Goal: Information Seeking & Learning: Learn about a topic

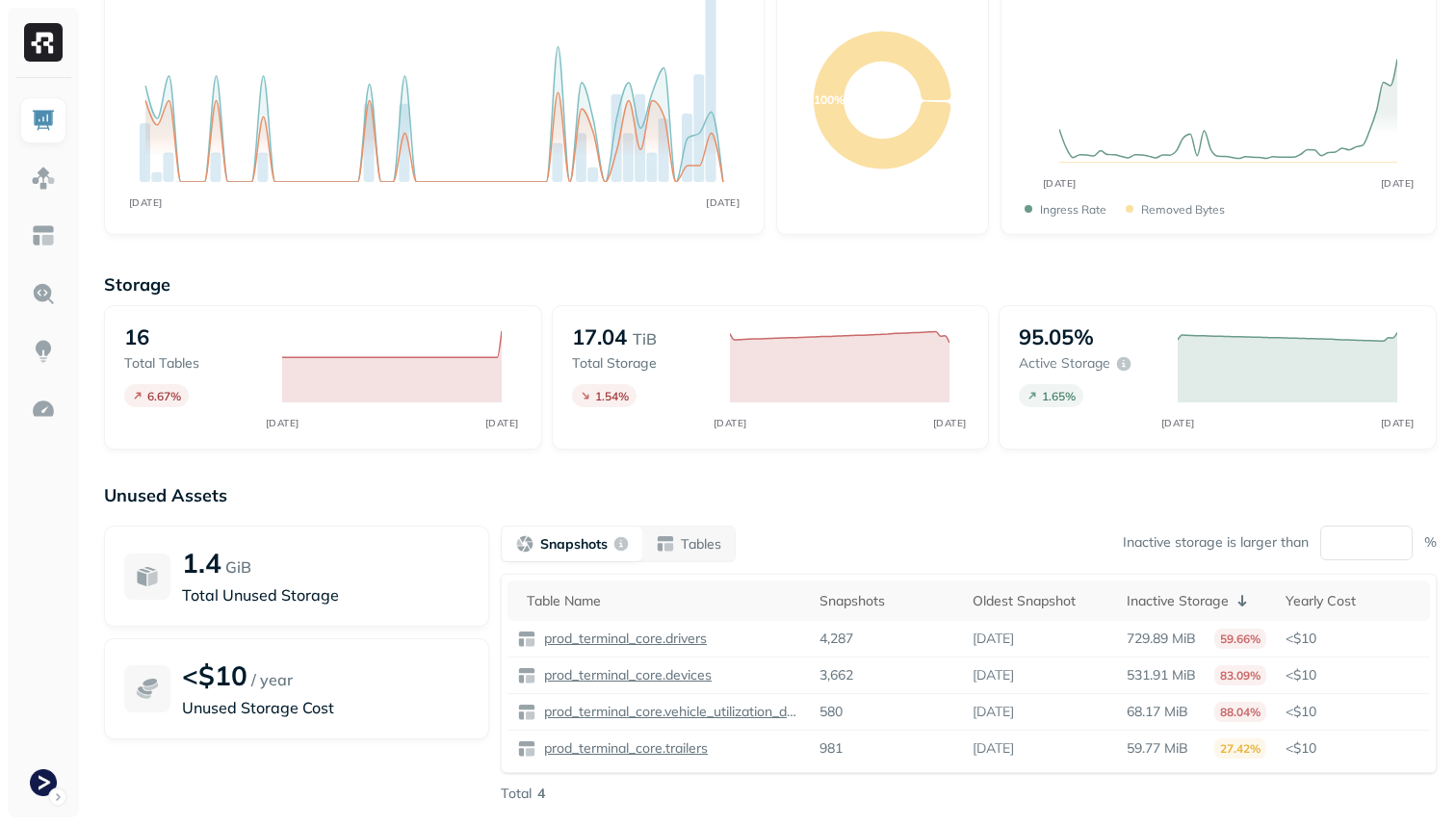
scroll to position [246, 0]
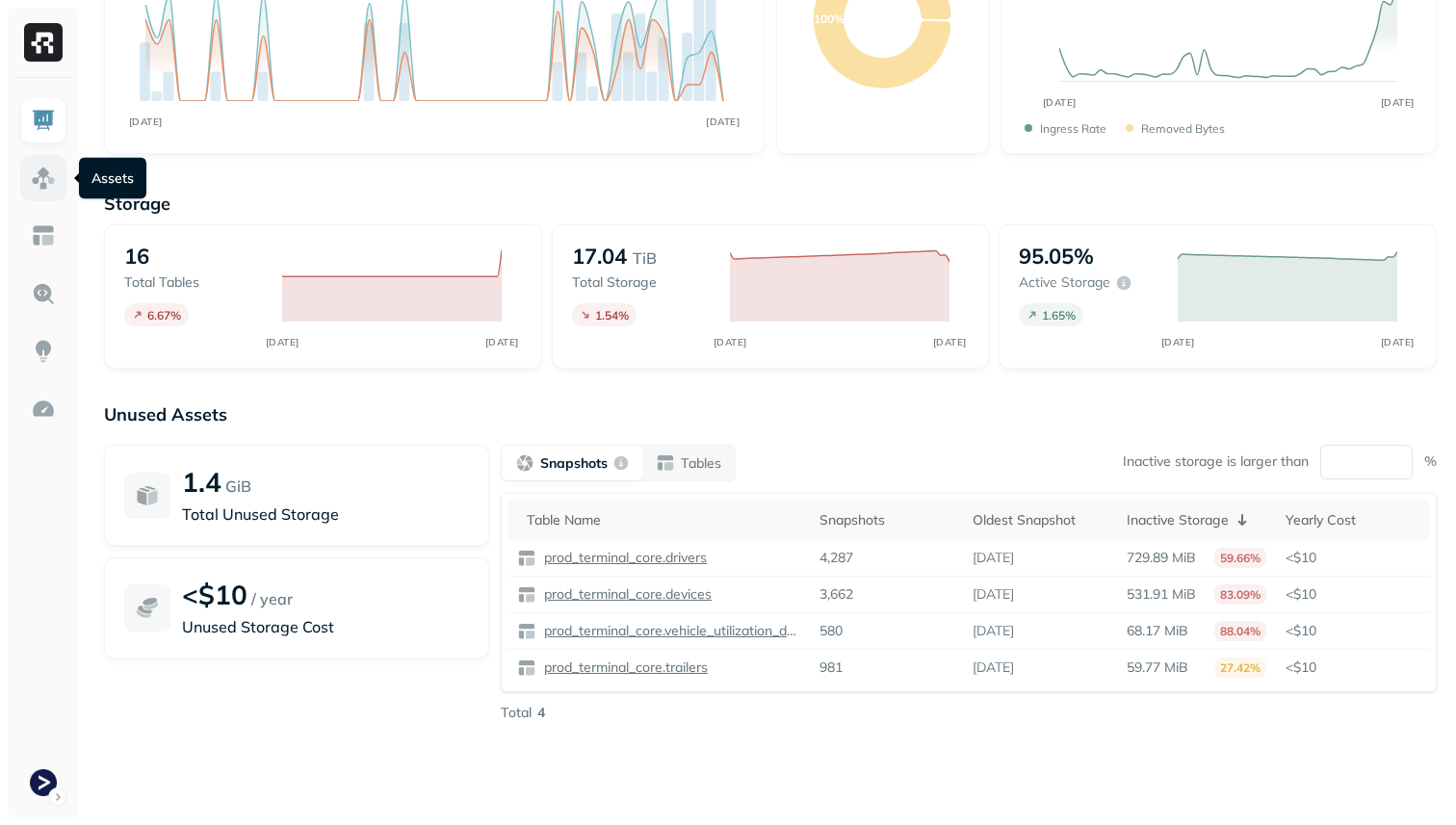
click at [46, 178] on img at bounding box center [42, 177] width 25 height 25
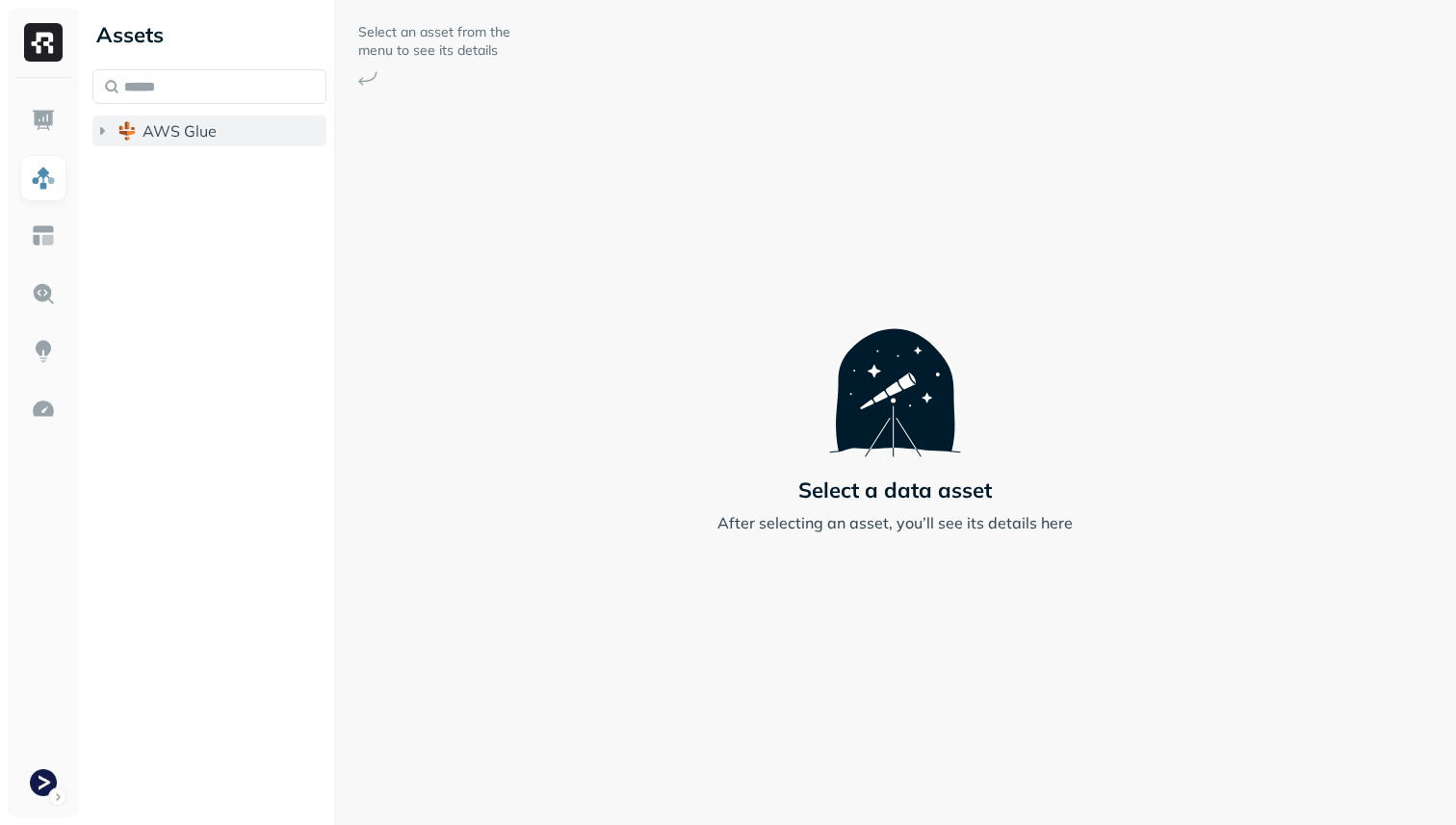
click at [152, 134] on span "AWS Glue" at bounding box center [179, 131] width 74 height 20
click at [164, 159] on span "prod_terminal_core" at bounding box center [231, 167] width 140 height 20
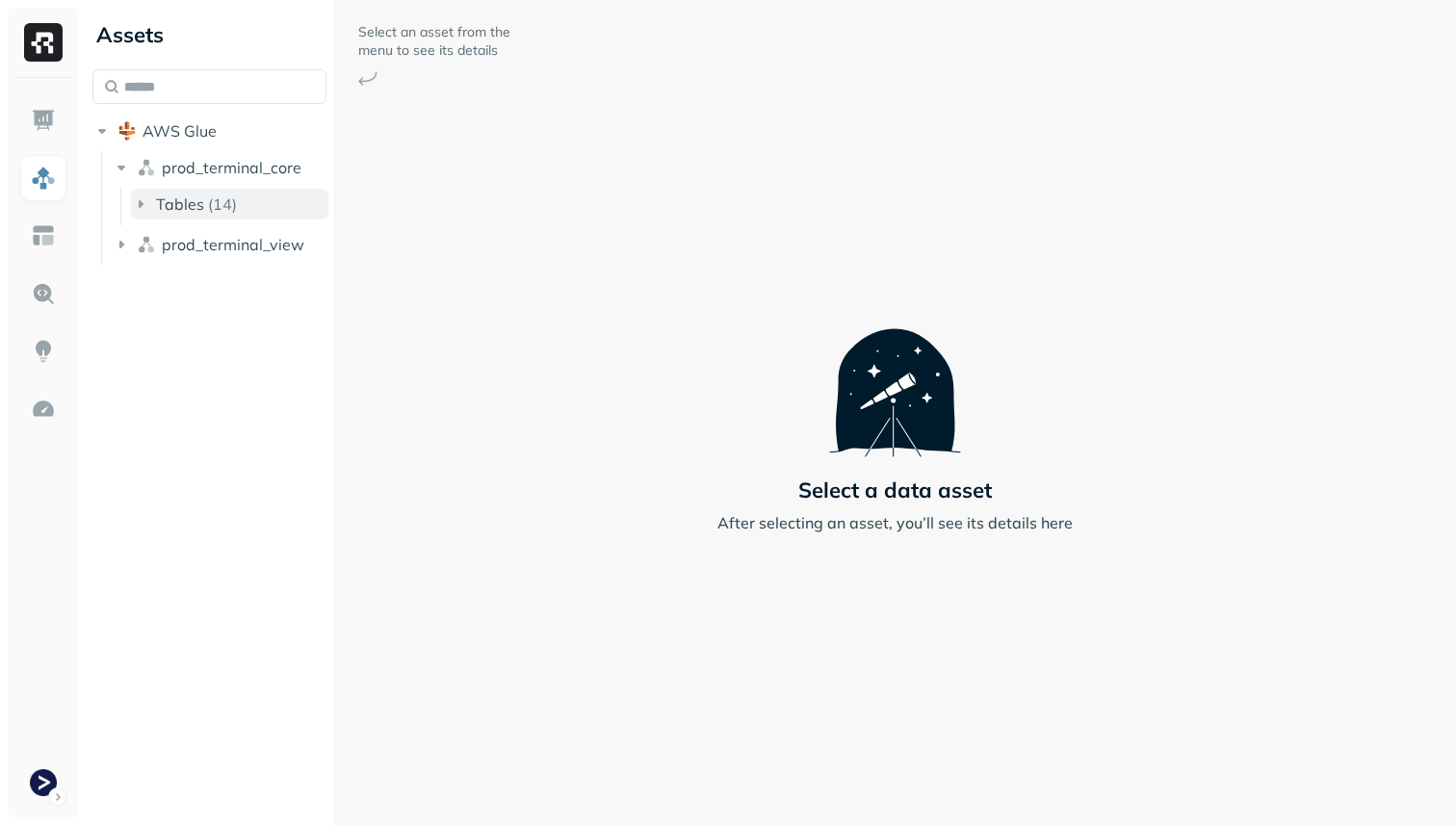
click at [183, 205] on span "Tables" at bounding box center [179, 205] width 48 height 20
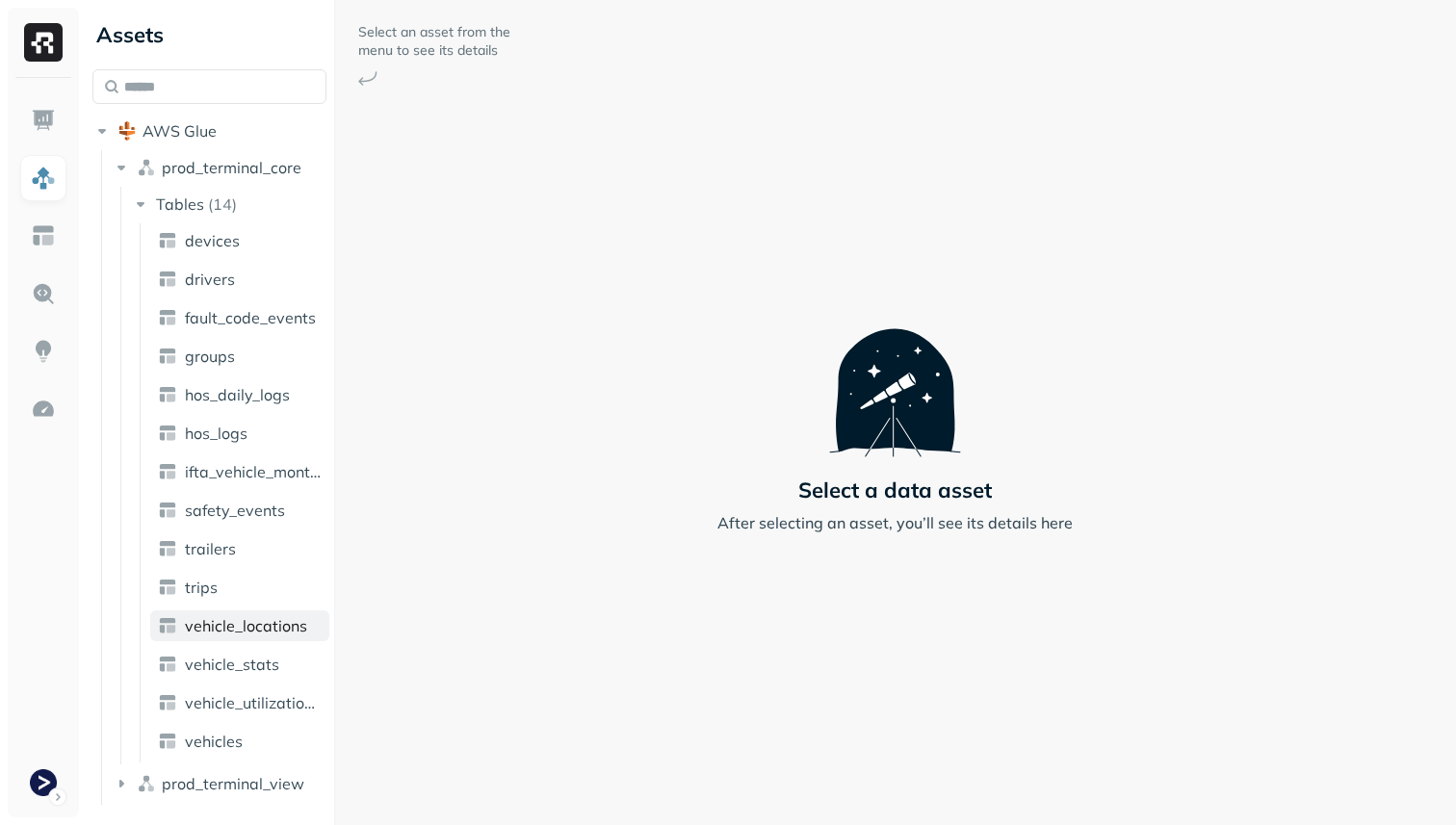
click at [266, 625] on span "vehicle_locations" at bounding box center [246, 626] width 122 height 20
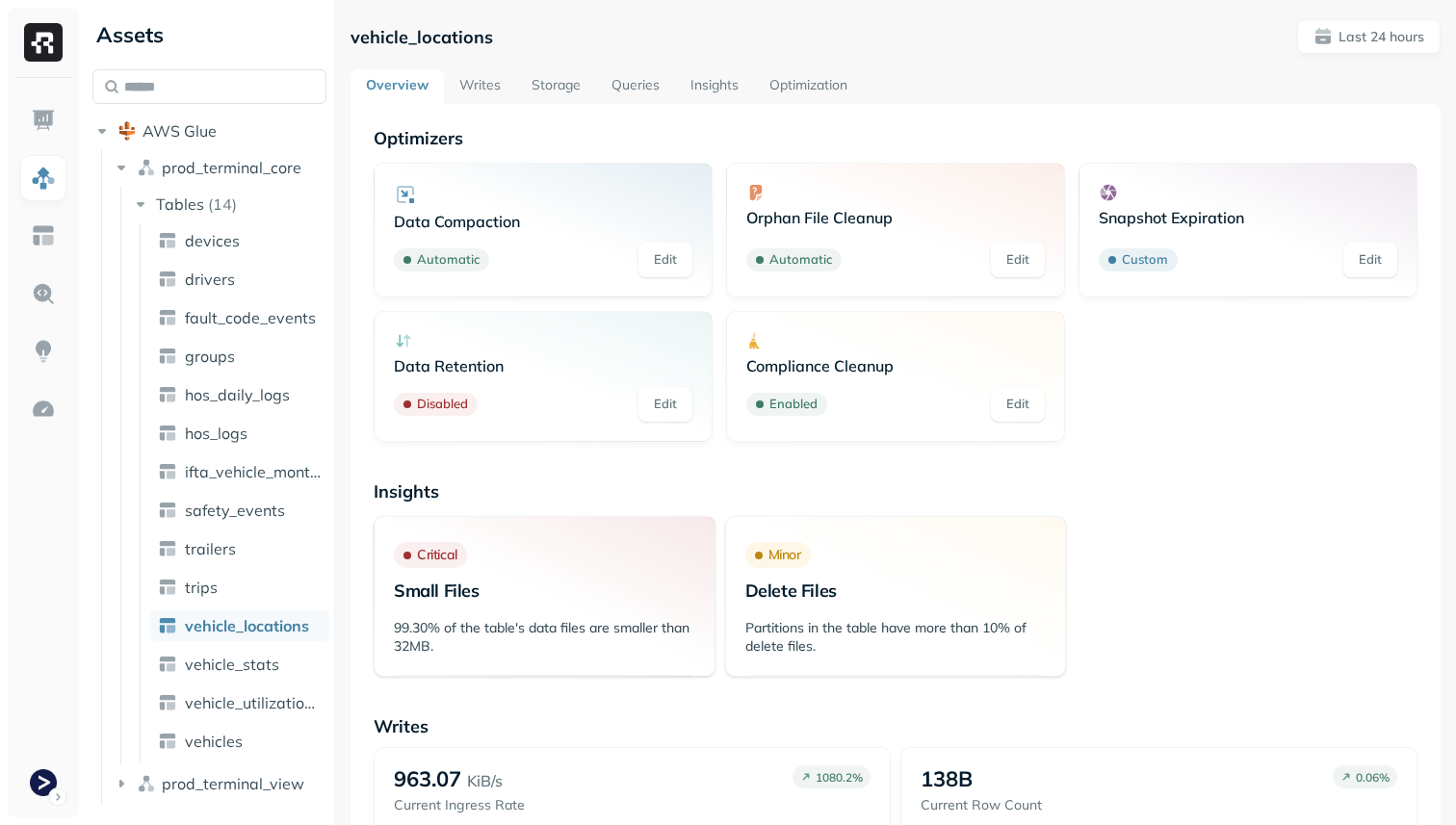
click at [555, 75] on link "Storage" at bounding box center [555, 86] width 80 height 34
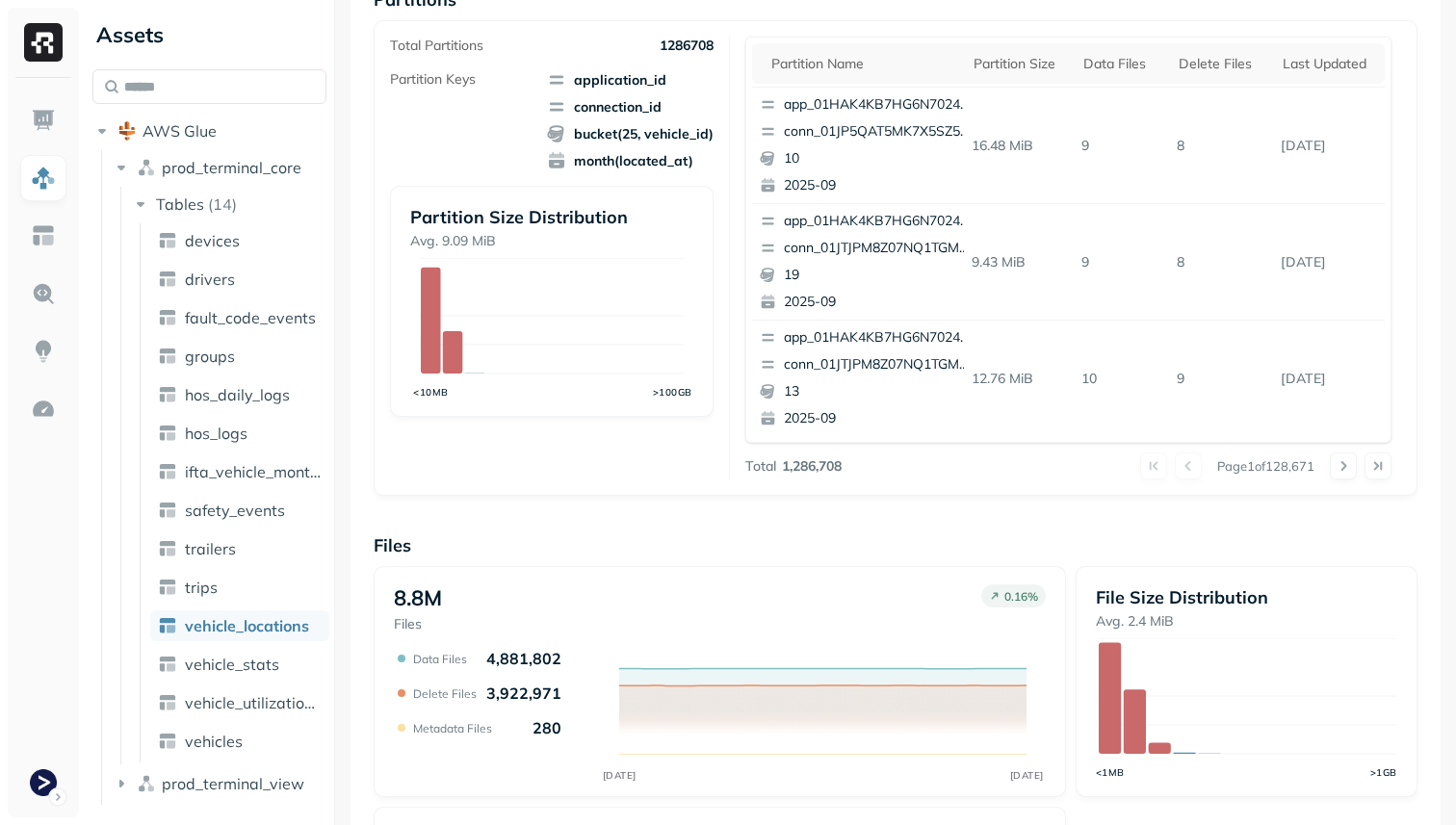
scroll to position [387, 0]
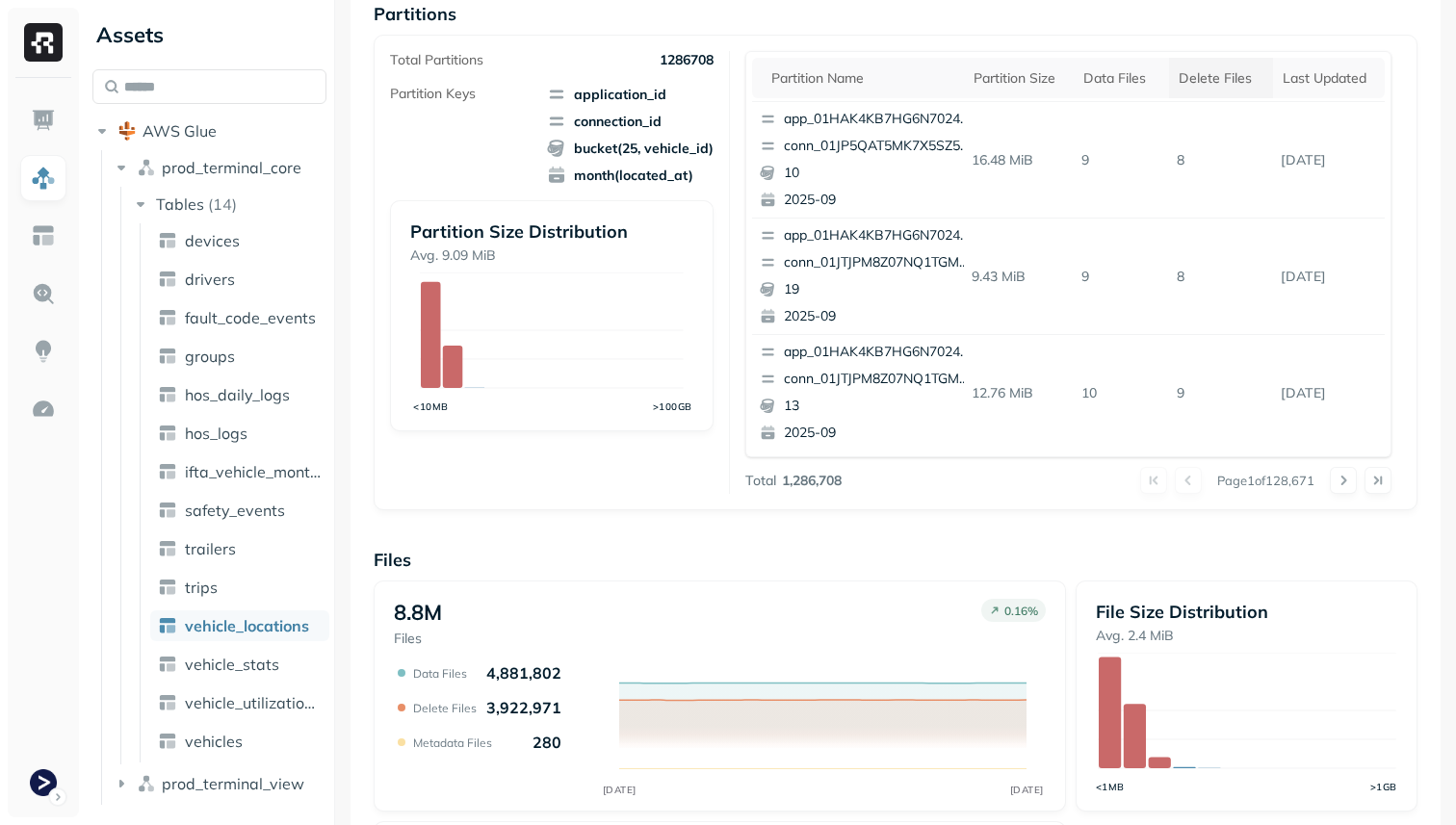
click at [1196, 90] on th "Delete Files" at bounding box center [1222, 78] width 104 height 40
click at [1114, 74] on div "Data Files" at bounding box center [1113, 78] width 69 height 19
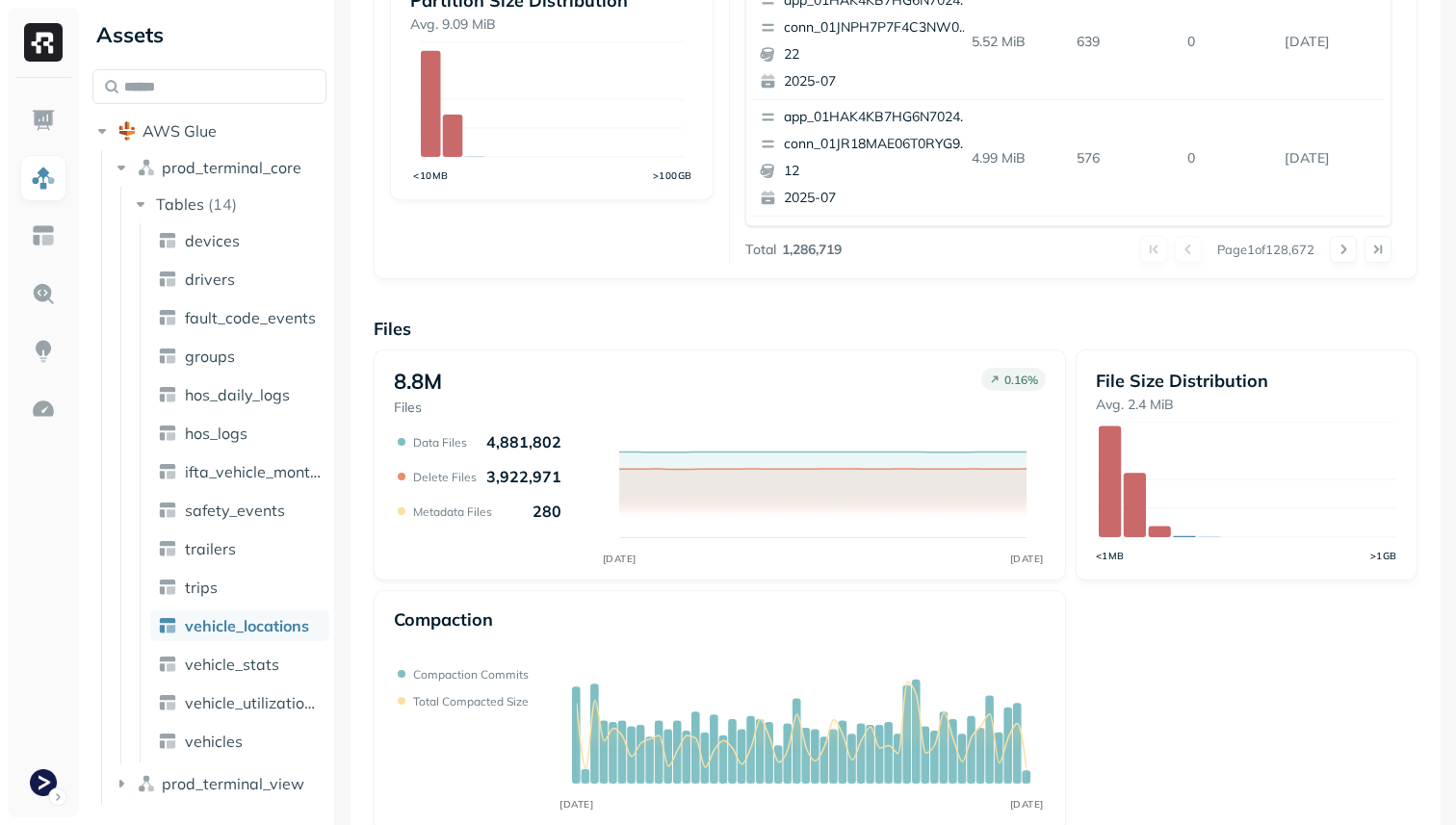
scroll to position [647, 0]
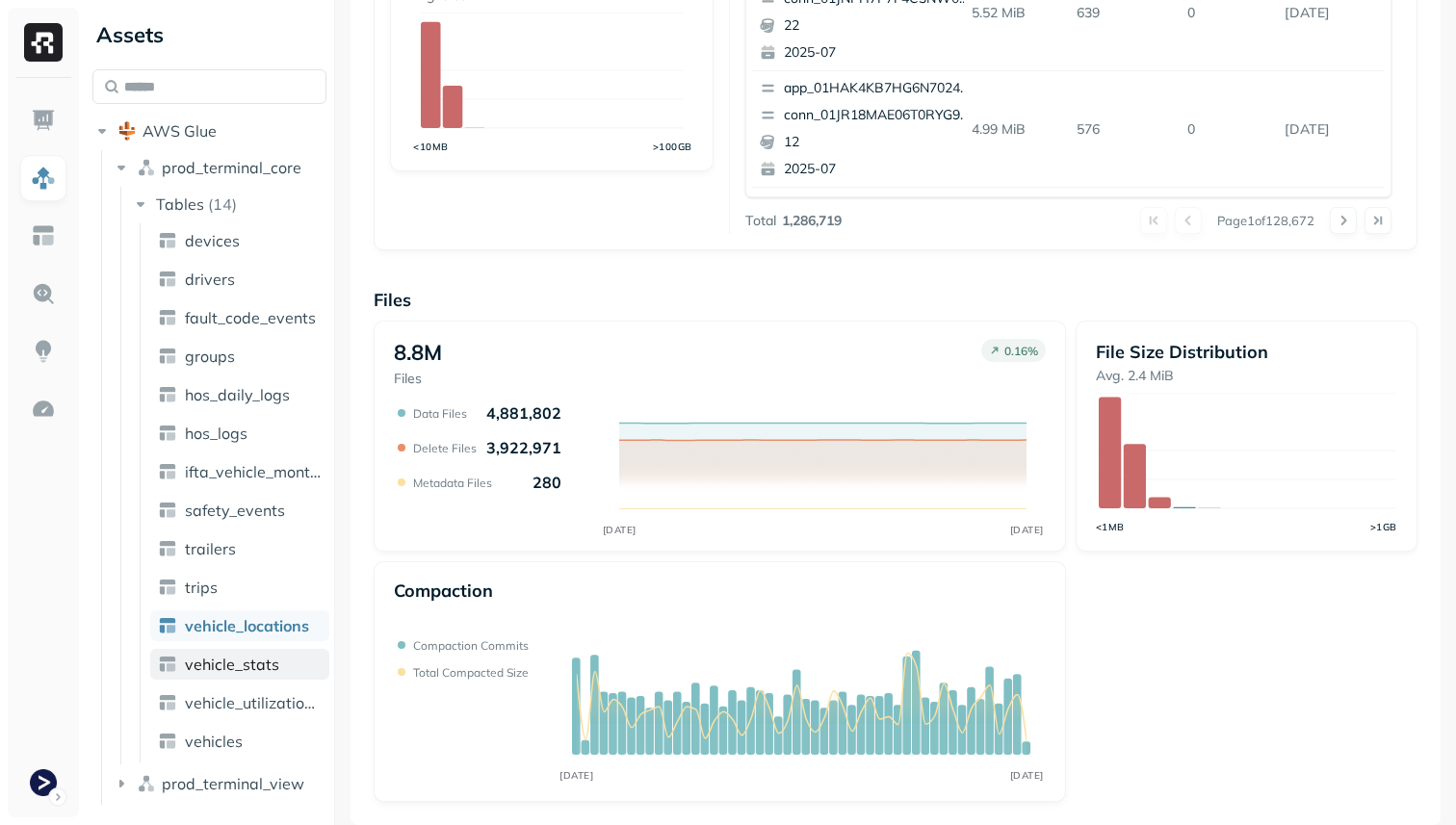
click at [275, 650] on link "vehicle_stats" at bounding box center [240, 664] width 179 height 31
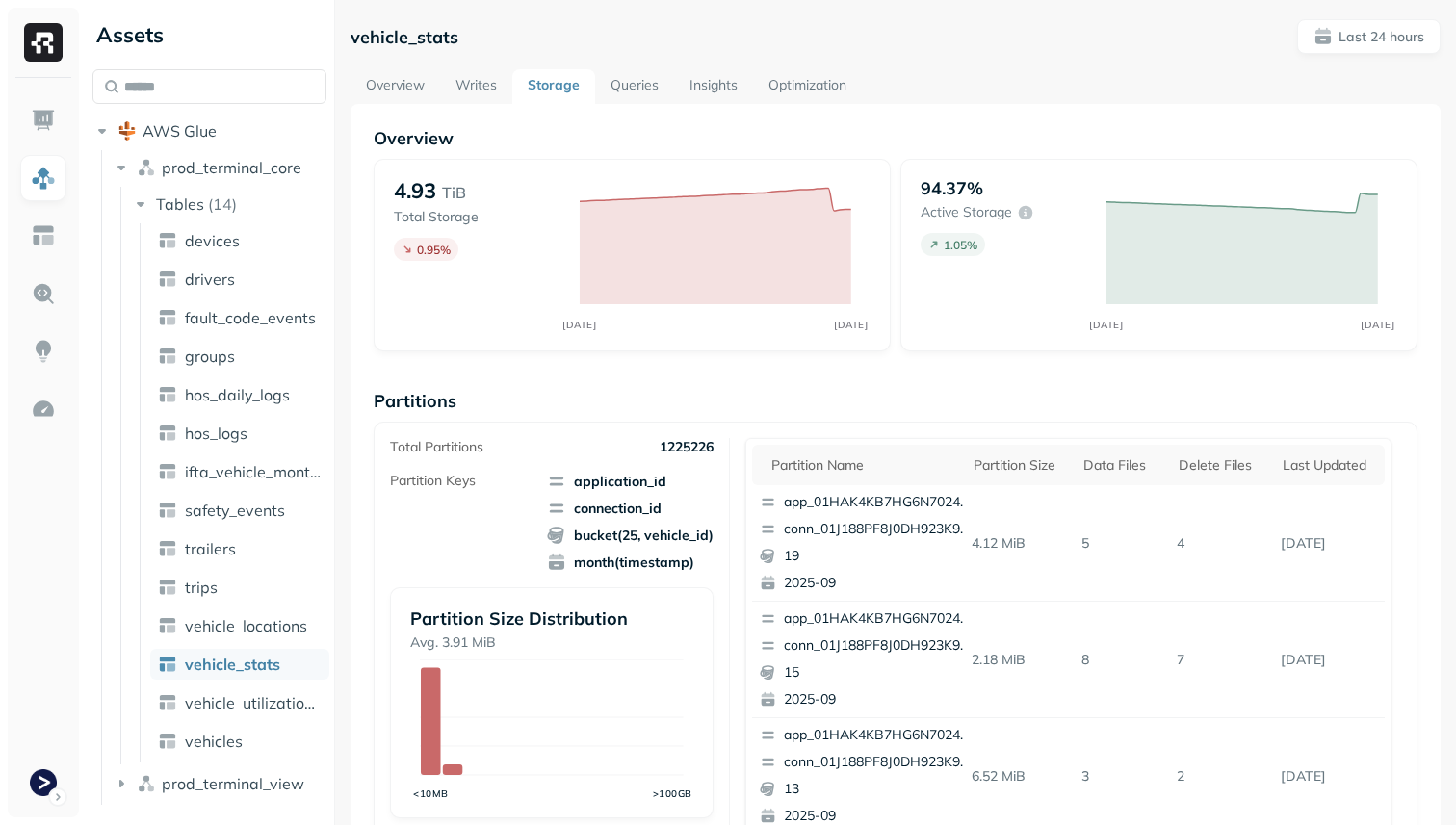
click at [827, 77] on link "Optimization" at bounding box center [807, 86] width 109 height 34
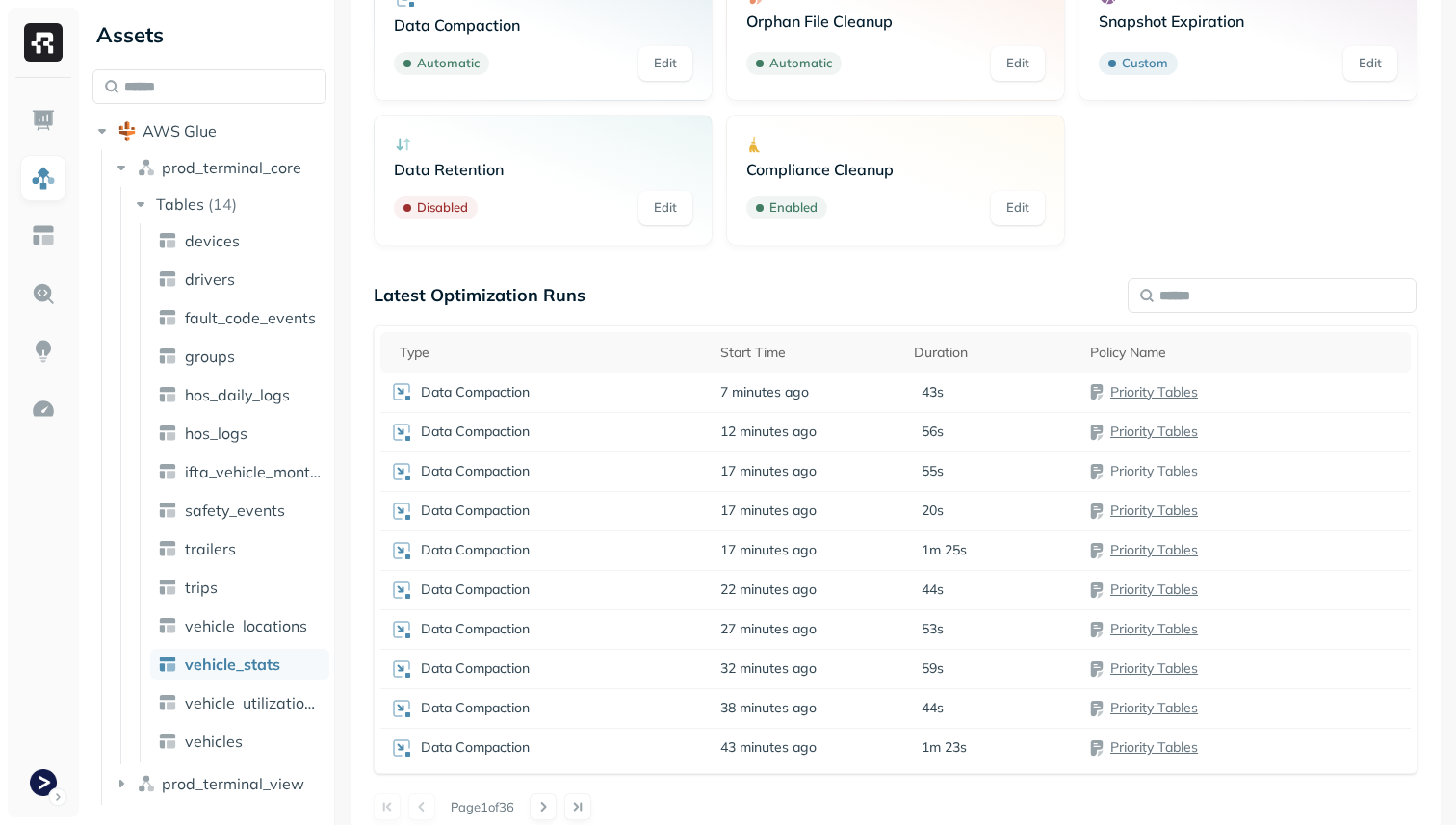
scroll to position [215, 0]
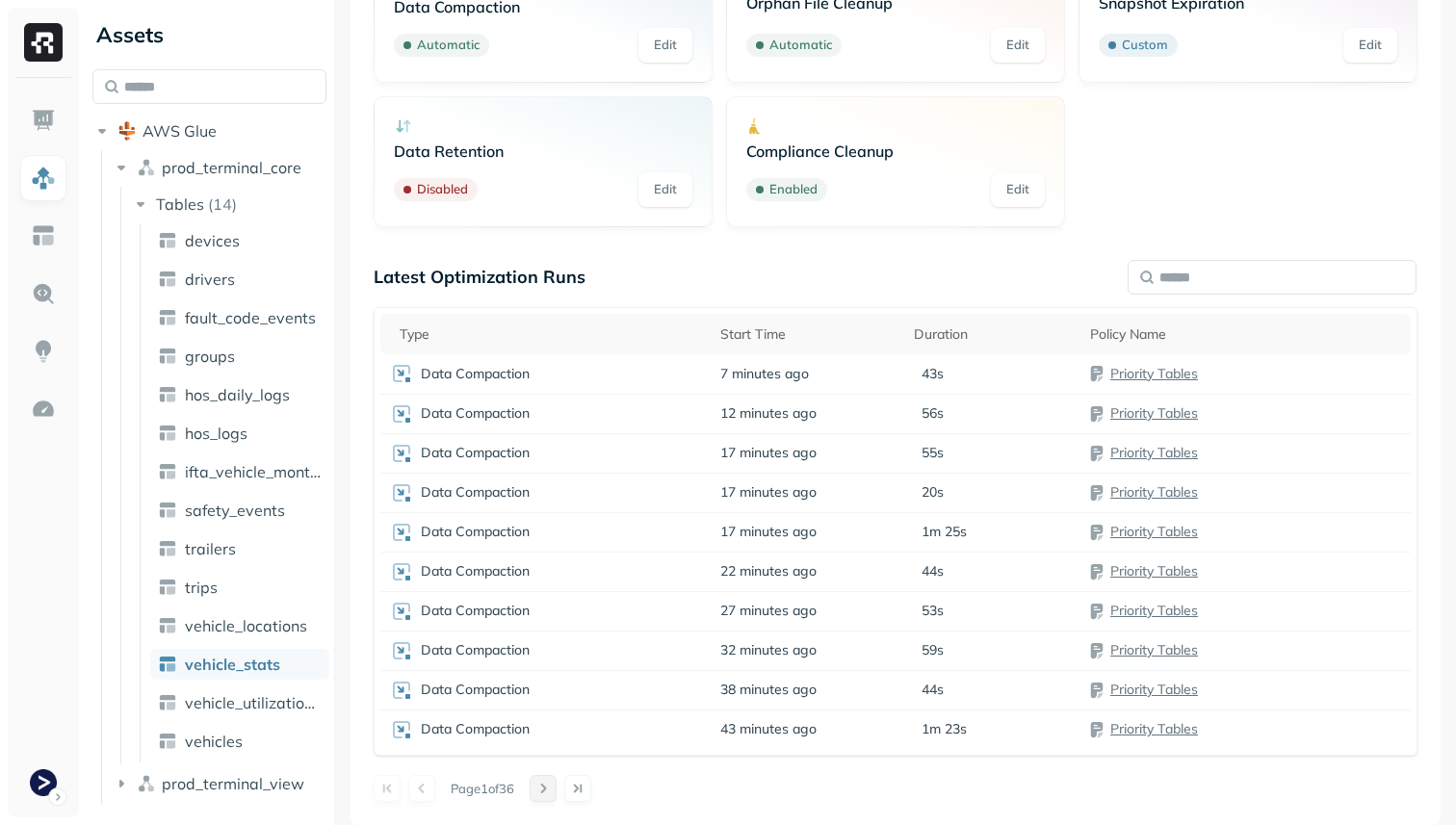
click at [556, 791] on button at bounding box center [542, 789] width 27 height 27
click at [619, 400] on td "Snapshot Expiration" at bounding box center [544, 413] width 329 height 39
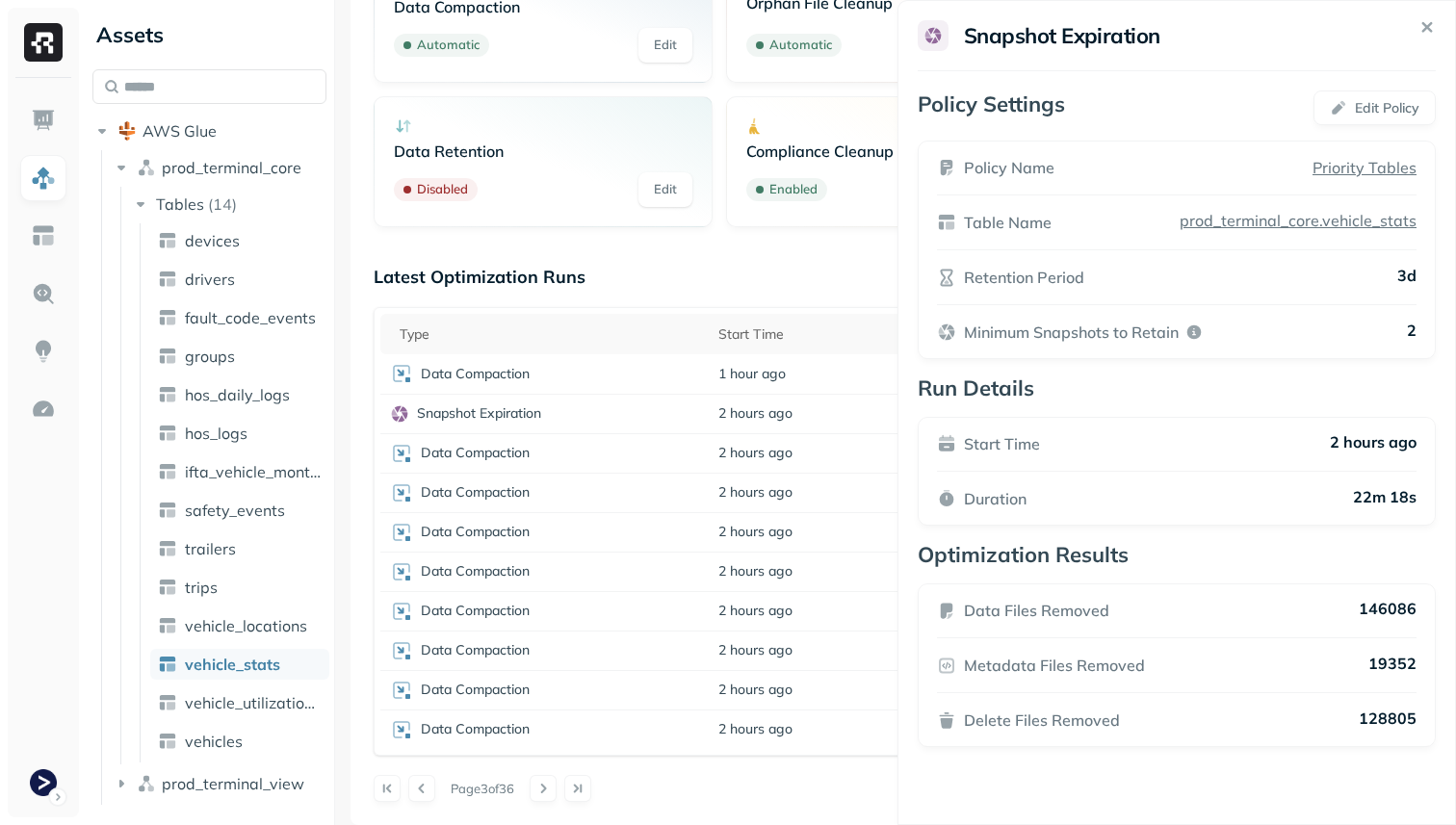
click at [869, 817] on html "Assets AWS Glue prod_terminal_core Tables ( 14 ) devices drivers fault_code_eve…" at bounding box center [728, 412] width 1456 height 825
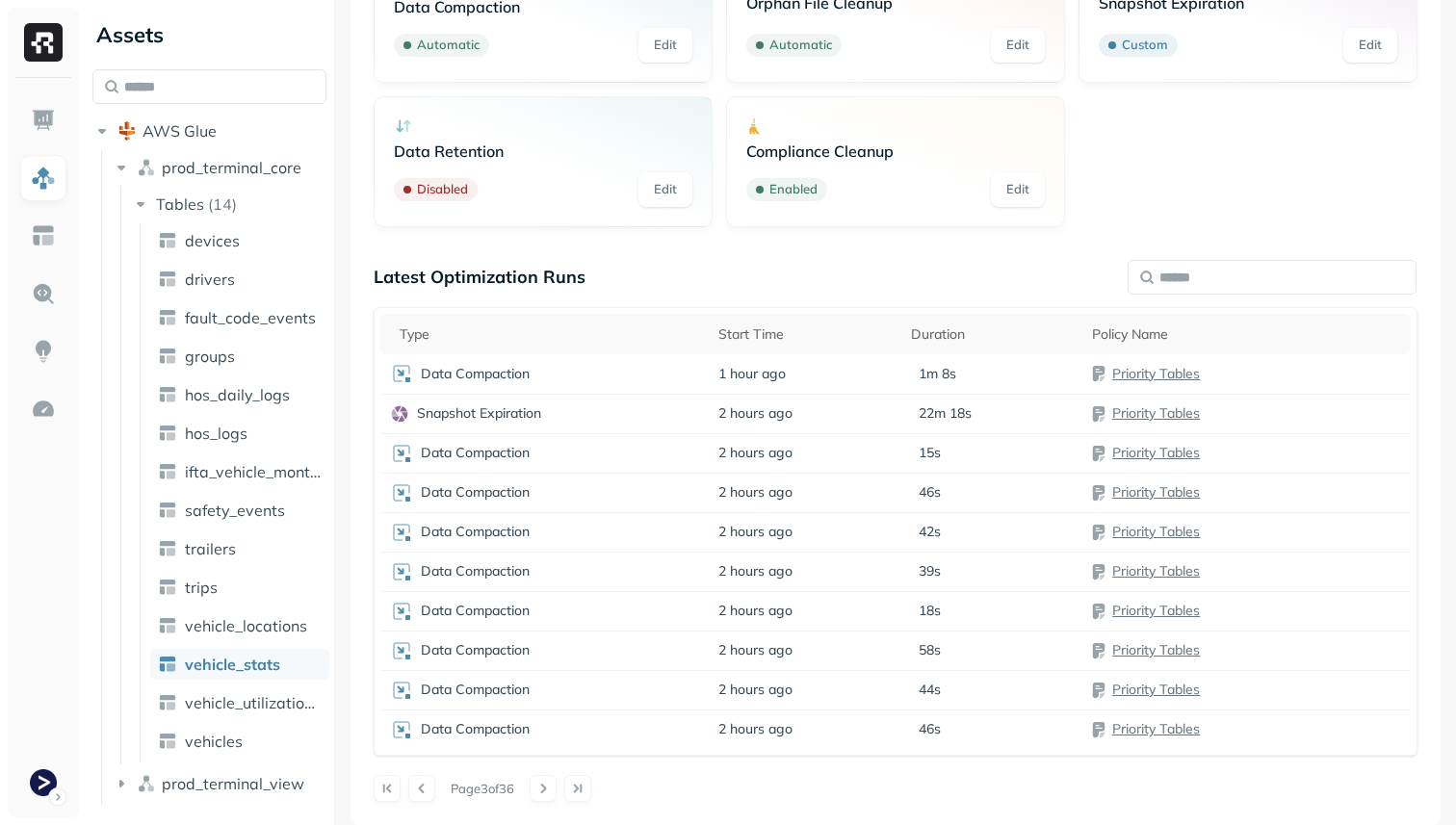
scroll to position [0, 0]
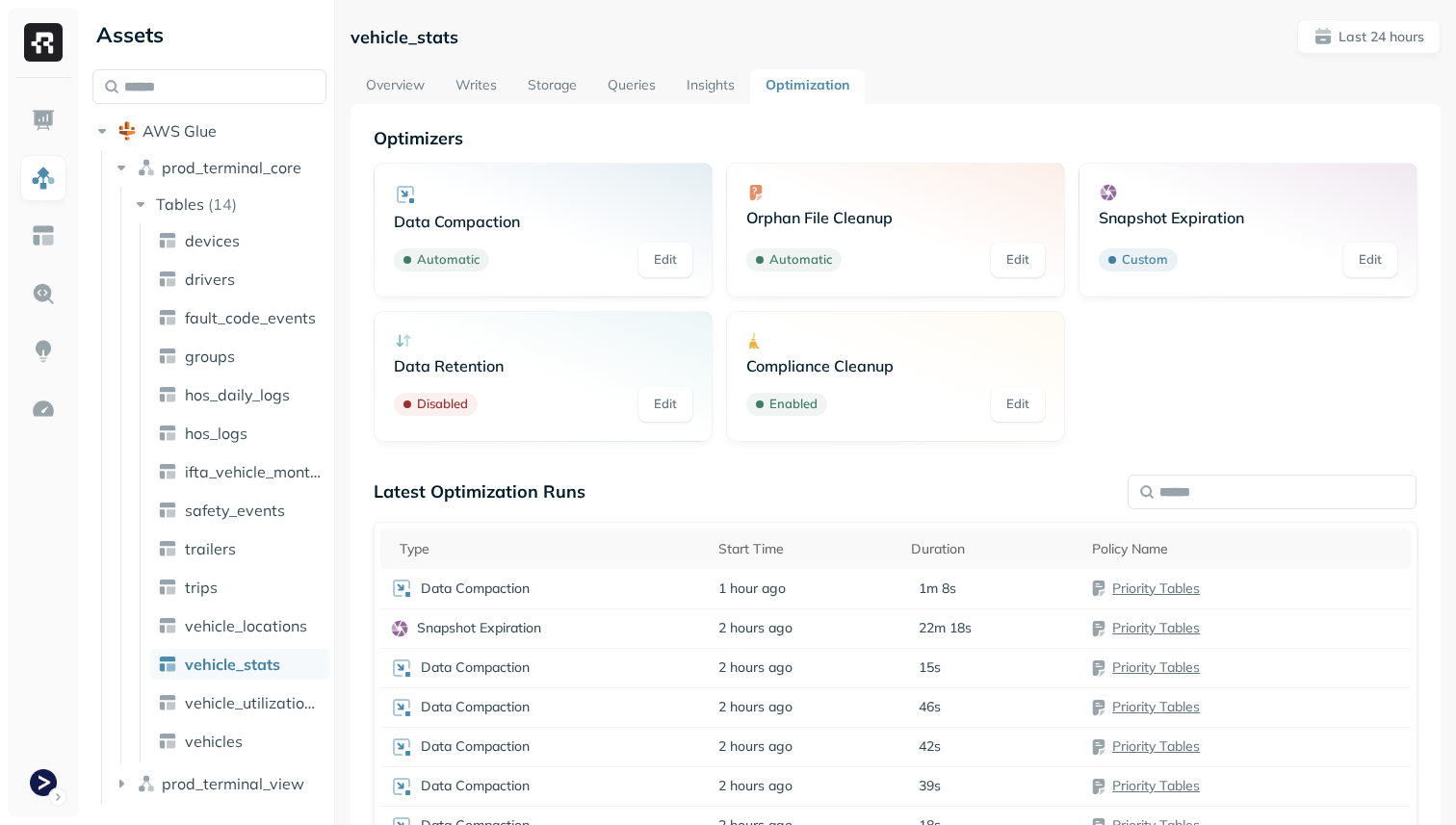
click at [386, 84] on link "Overview" at bounding box center [395, 86] width 90 height 34
